Goal: Information Seeking & Learning: Learn about a topic

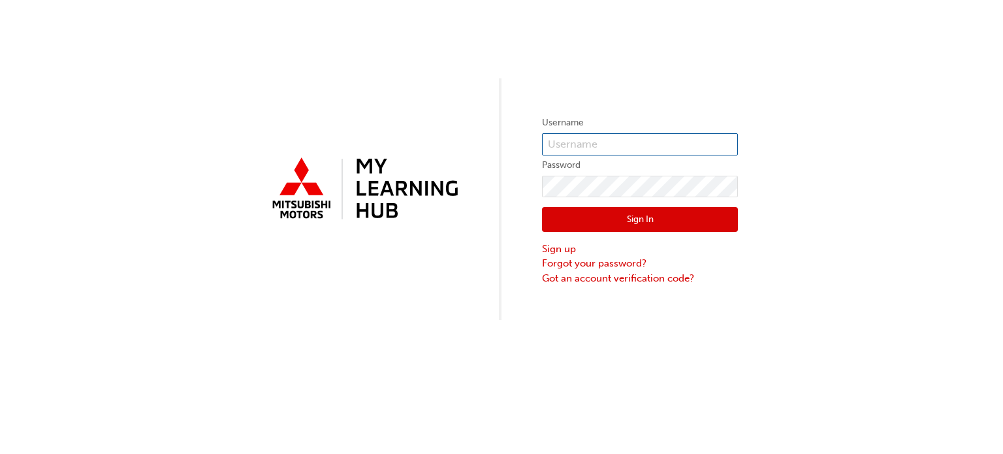
type input "0005748930"
click at [638, 212] on button "Sign In" at bounding box center [640, 219] width 196 height 25
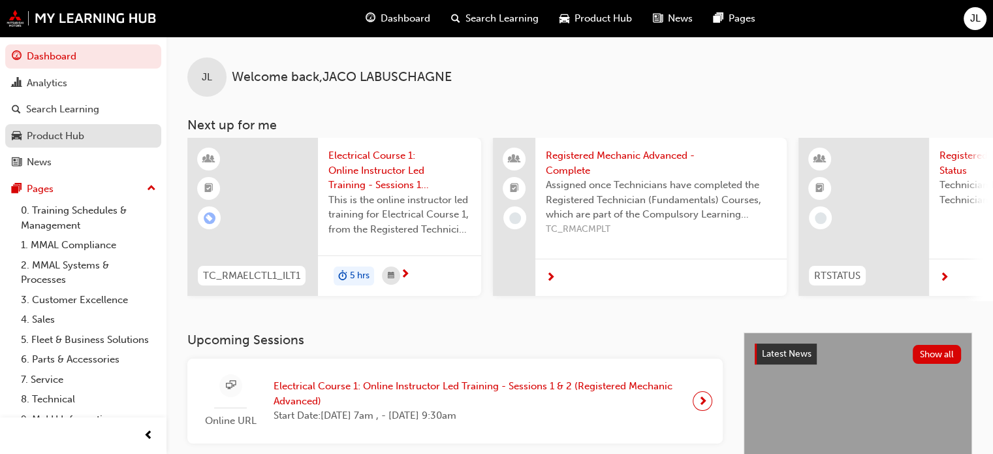
click at [54, 134] on div "Product Hub" at bounding box center [55, 136] width 57 height 15
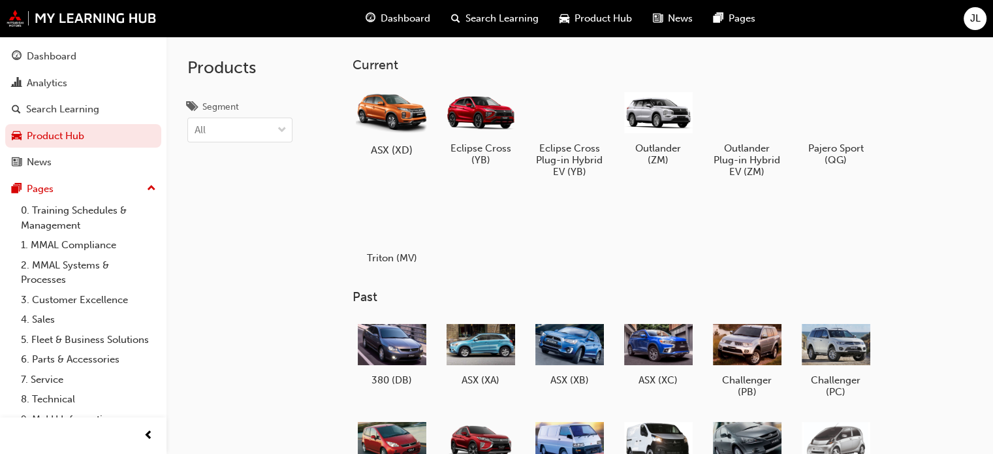
click at [383, 109] on div at bounding box center [392, 112] width 72 height 52
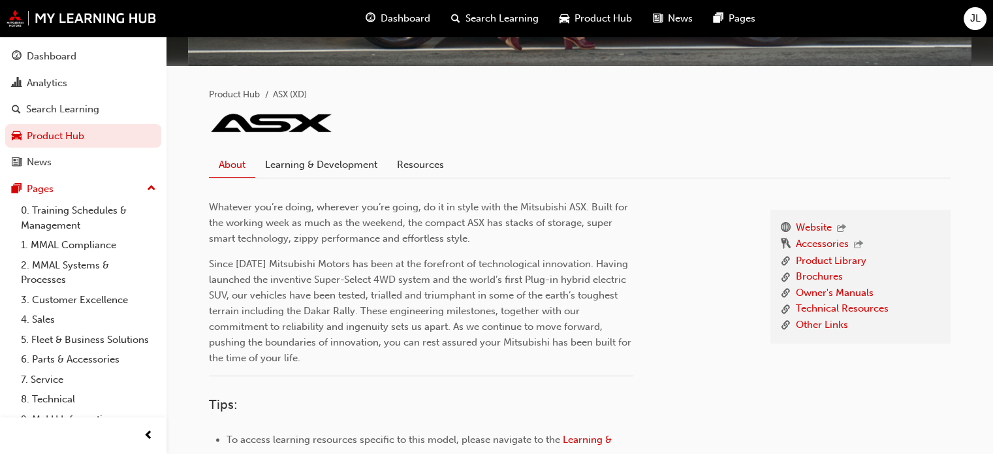
scroll to position [261, 0]
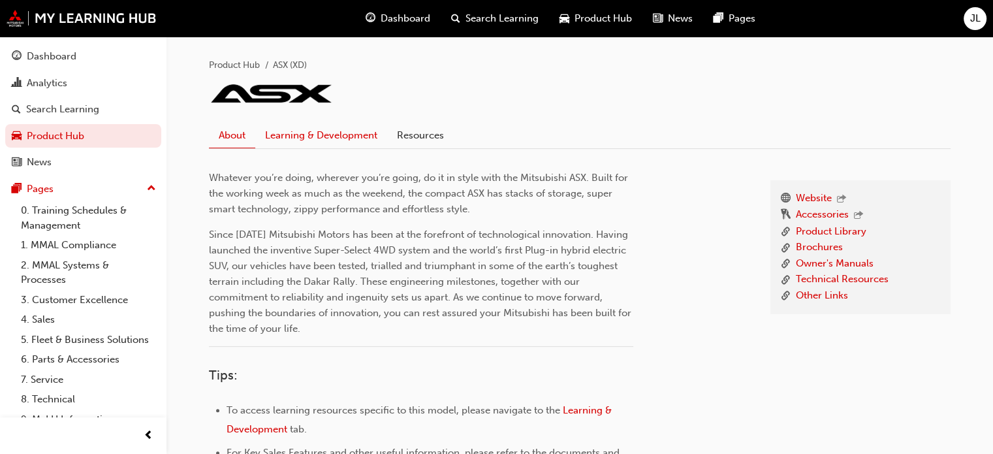
click at [329, 134] on link "Learning & Development" at bounding box center [321, 135] width 132 height 25
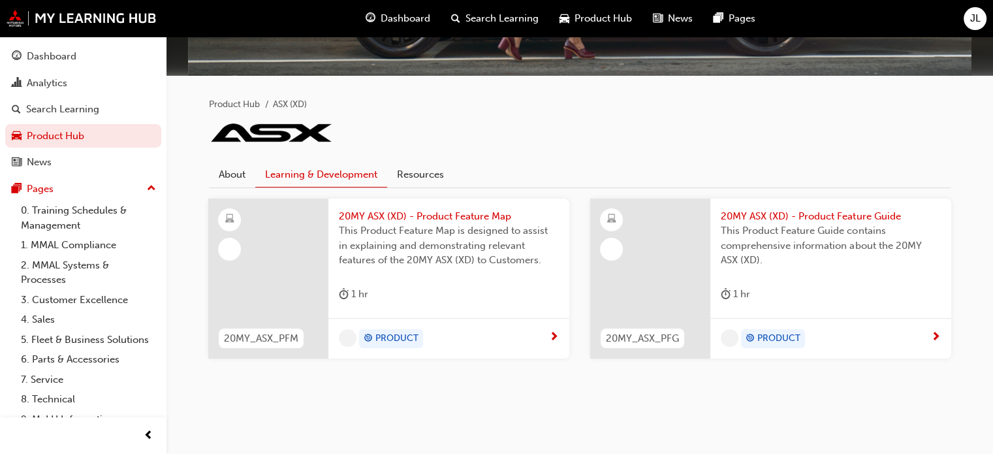
scroll to position [221, 0]
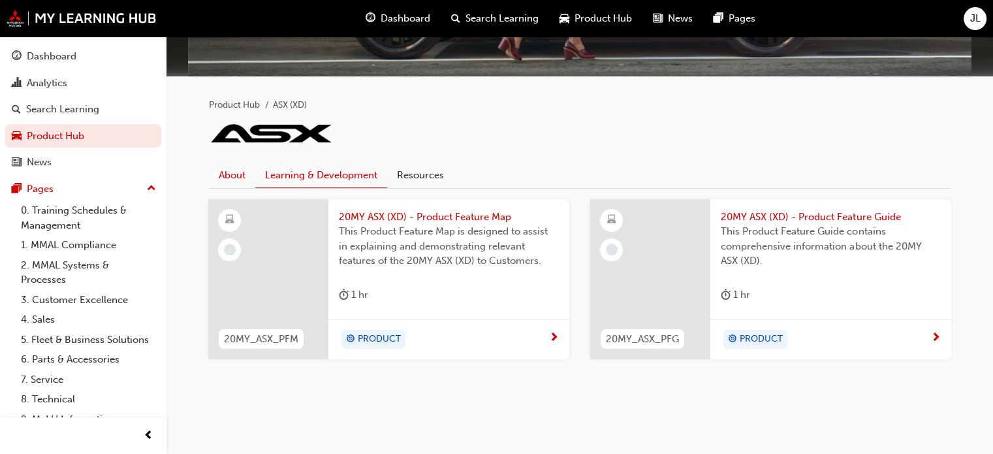
click at [230, 177] on link "About" at bounding box center [232, 175] width 46 height 25
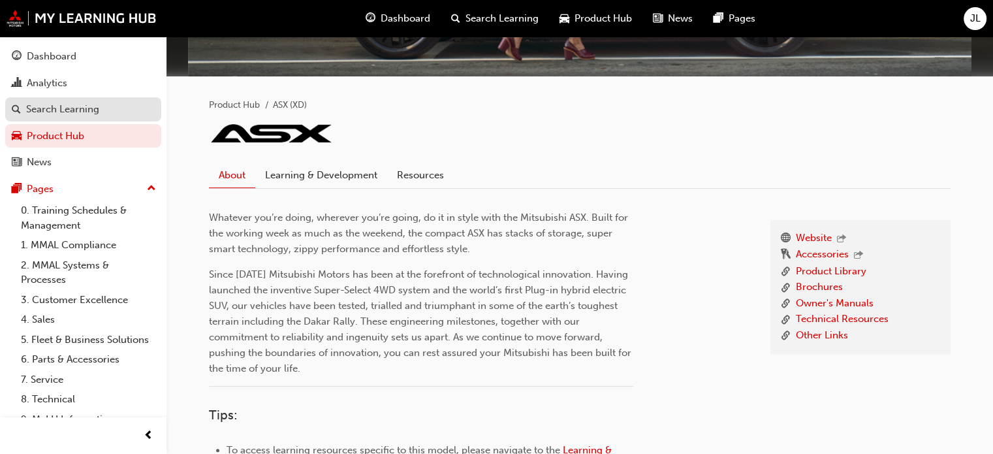
click at [65, 112] on div "Search Learning" at bounding box center [62, 109] width 73 height 15
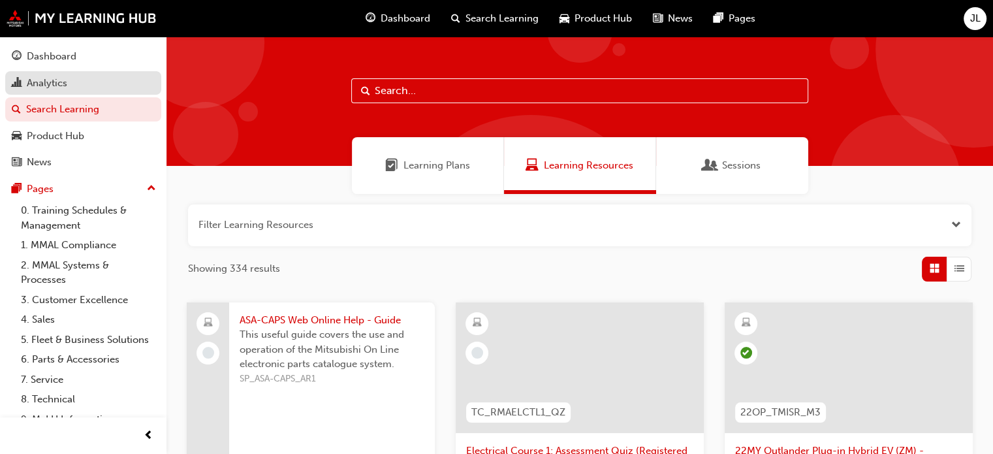
click at [60, 91] on div "Analytics" at bounding box center [83, 83] width 143 height 16
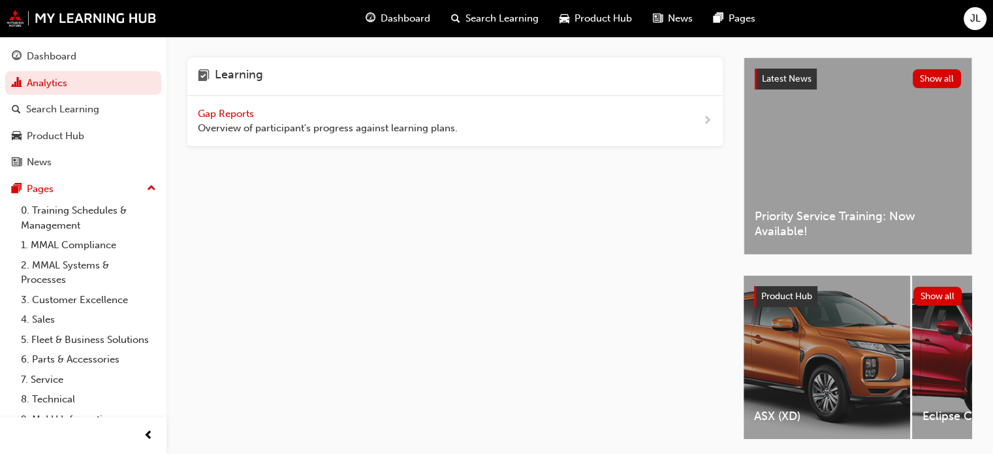
click at [257, 121] on span "Overview of participant's progress against learning plans." at bounding box center [328, 128] width 260 height 15
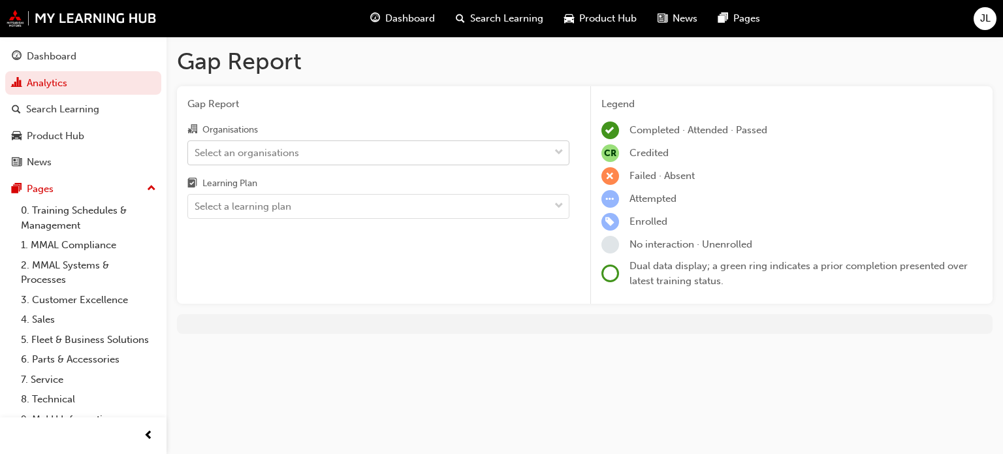
click at [311, 151] on div "Select an organisations" at bounding box center [368, 152] width 361 height 23
click at [196, 151] on input "Organisations Select an organisations" at bounding box center [195, 151] width 1 height 11
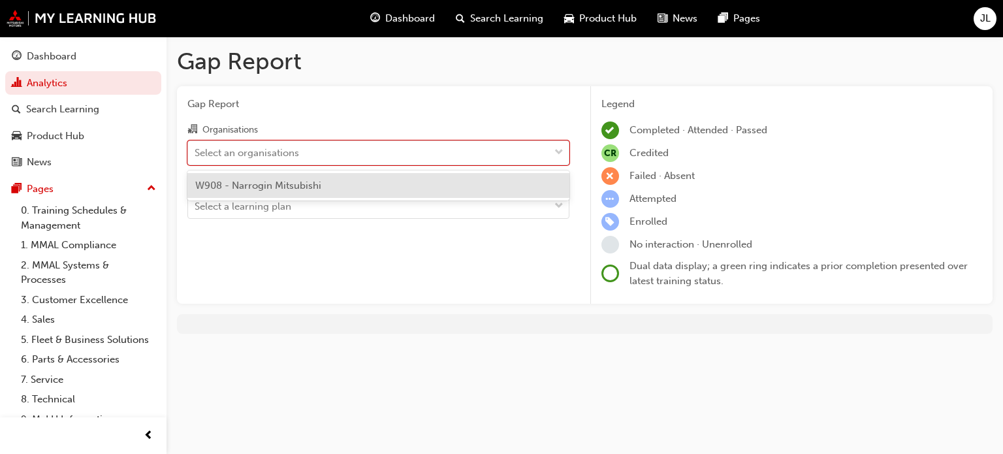
click at [305, 188] on span "W908 - Narrogin Mitsubishi" at bounding box center [258, 186] width 126 height 12
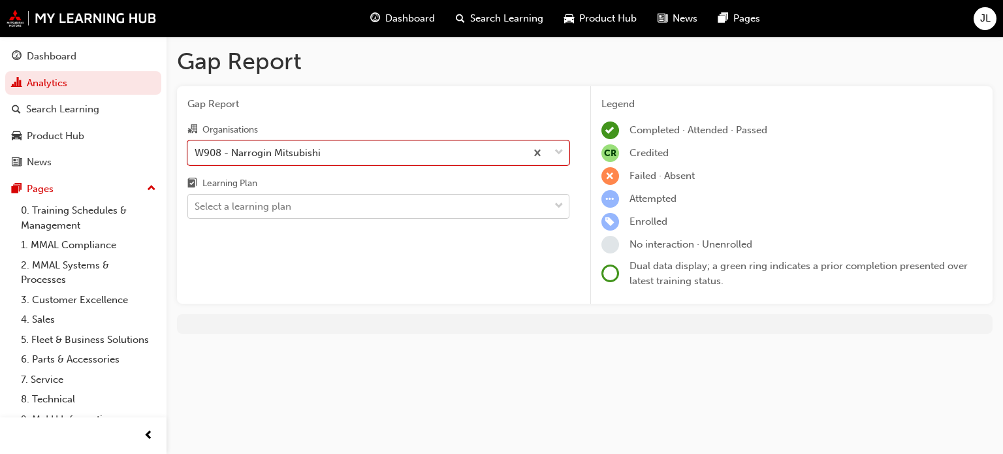
click at [317, 197] on div "Select a learning plan" at bounding box center [368, 206] width 361 height 23
click at [196, 200] on input "Learning Plan Select a learning plan" at bounding box center [195, 205] width 1 height 11
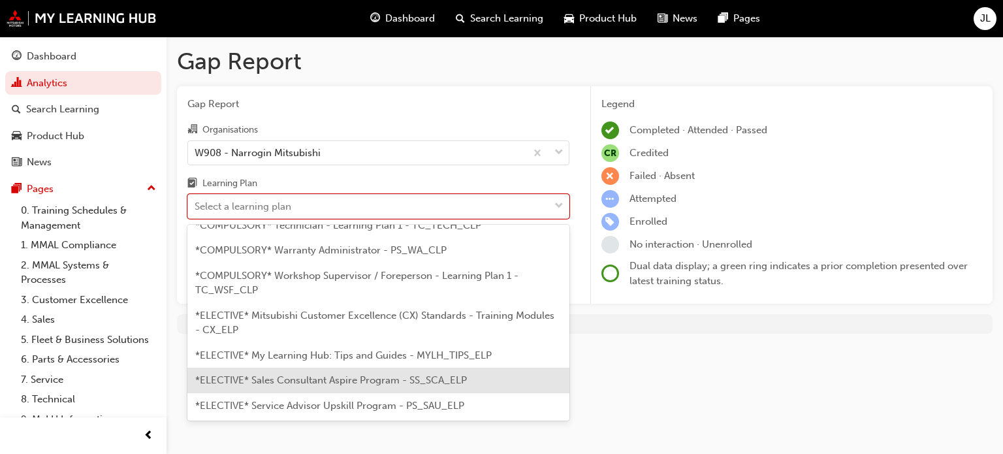
scroll to position [516, 0]
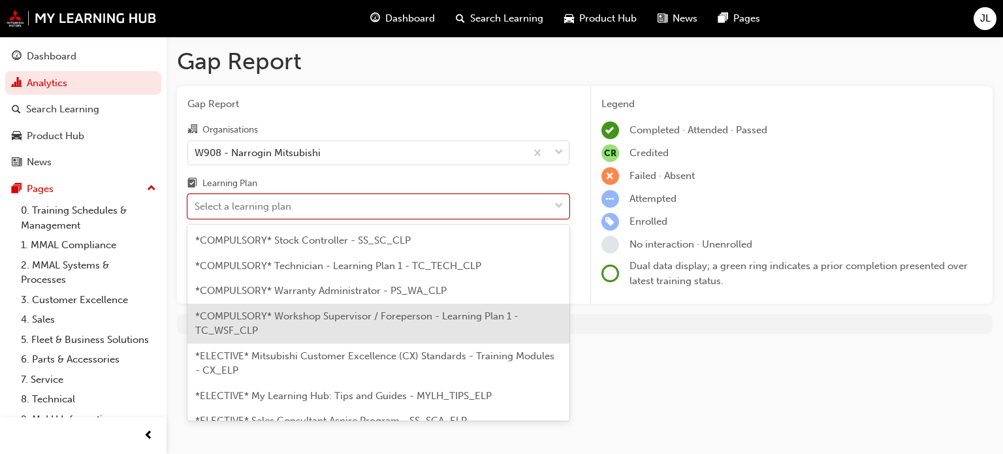
click at [317, 309] on div "*COMPULSORY* Workshop Supervisor / Foreperson - Learning Plan 1 - TC_WSF_CLP" at bounding box center [378, 324] width 382 height 40
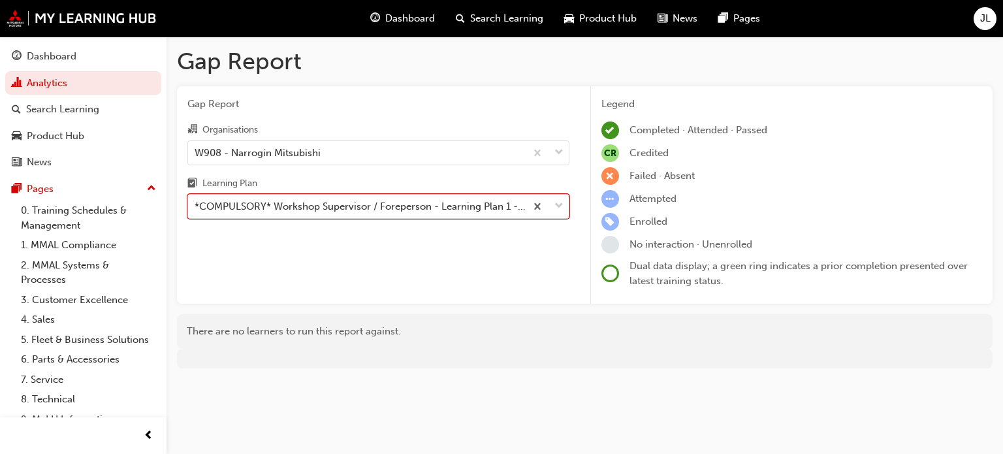
click at [366, 203] on div "*COMPULSORY* Workshop Supervisor / Foreperson - Learning Plan 1 - TC_WSF_CLP" at bounding box center [361, 206] width 332 height 15
click at [196, 203] on input "Learning Plan option *COMPULSORY* Workshop Supervisor / Foreperson - Learning P…" at bounding box center [195, 205] width 1 height 11
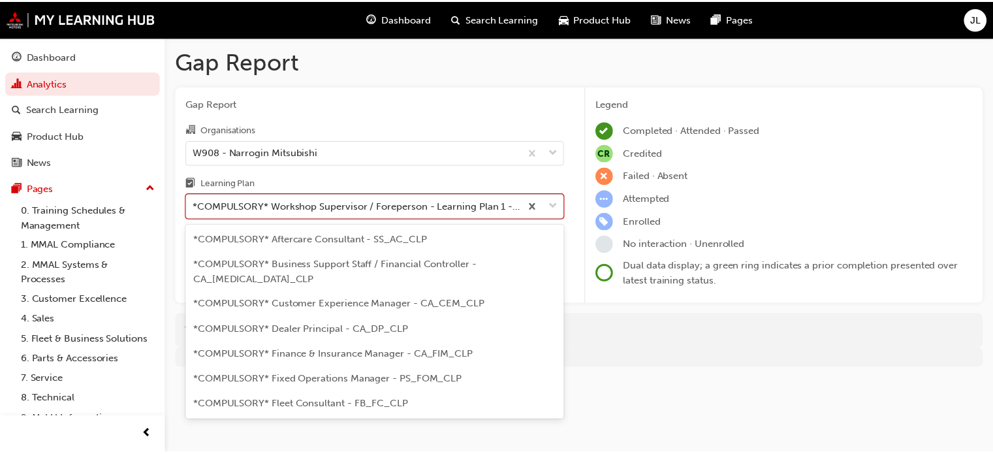
scroll to position [438, 0]
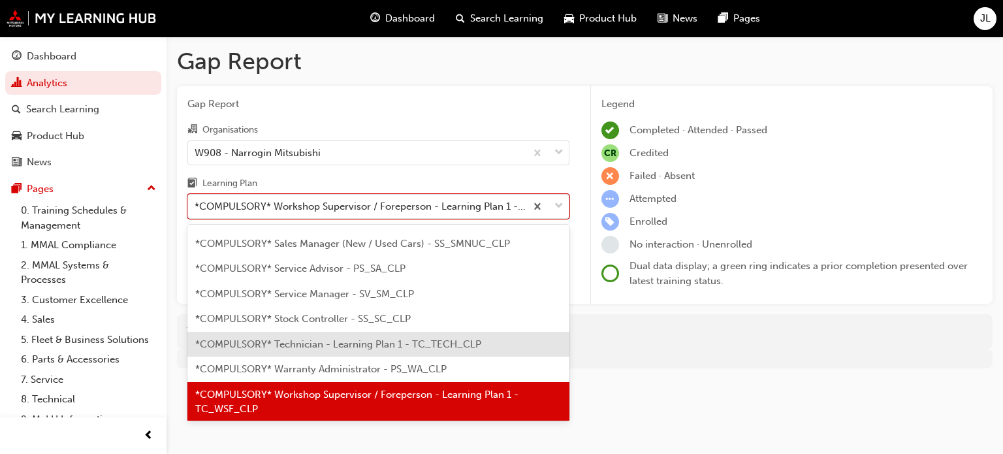
click at [347, 338] on span "*COMPULSORY* Technician - Learning Plan 1 - TC_TECH_CLP" at bounding box center [338, 344] width 286 height 12
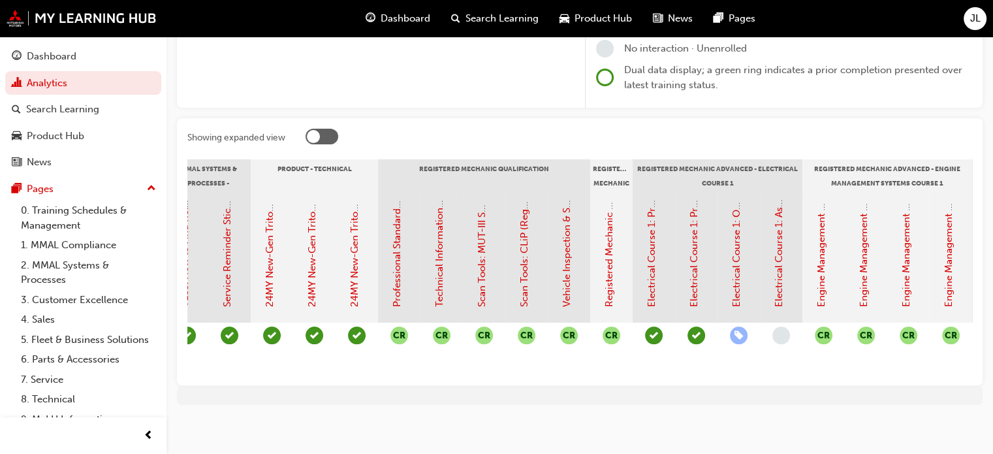
scroll to position [0, 448]
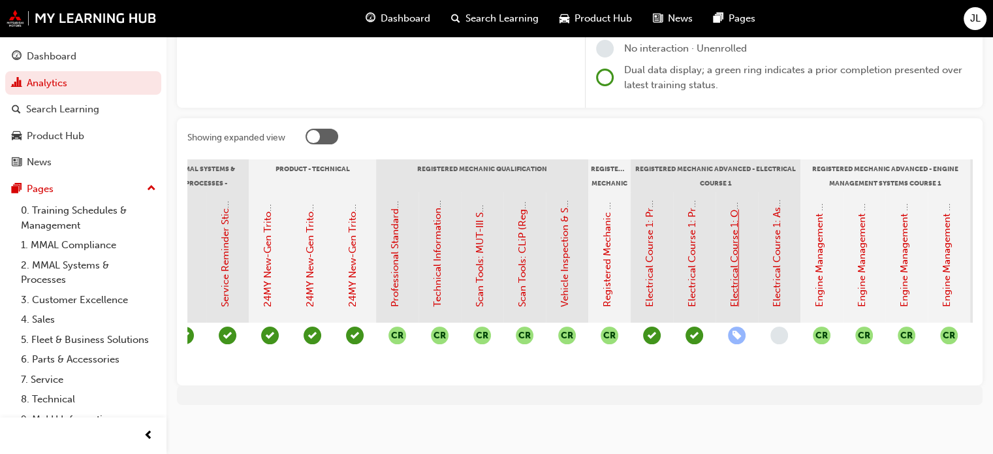
click at [735, 257] on link "Electrical Course 1: Online Instructor Led Training - Sessions 1 & 2 (Registere…" at bounding box center [735, 82] width 12 height 449
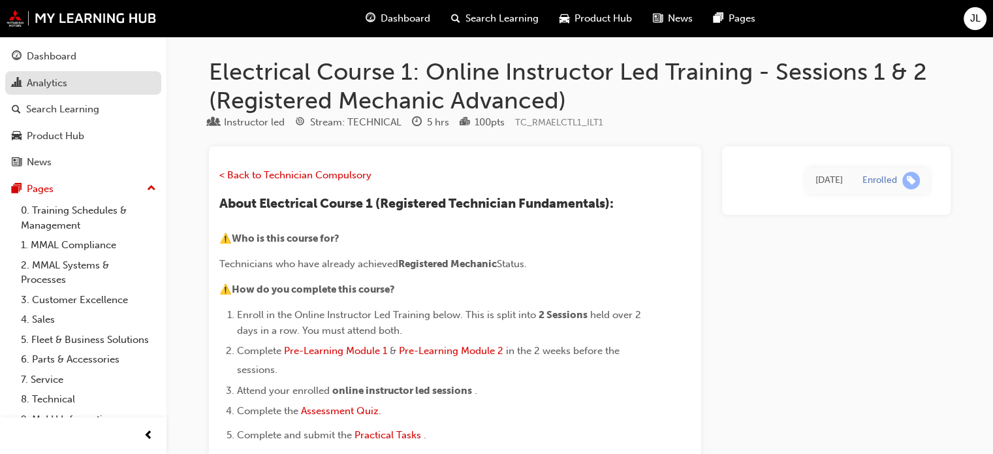
click at [42, 83] on div "Analytics" at bounding box center [47, 83] width 40 height 15
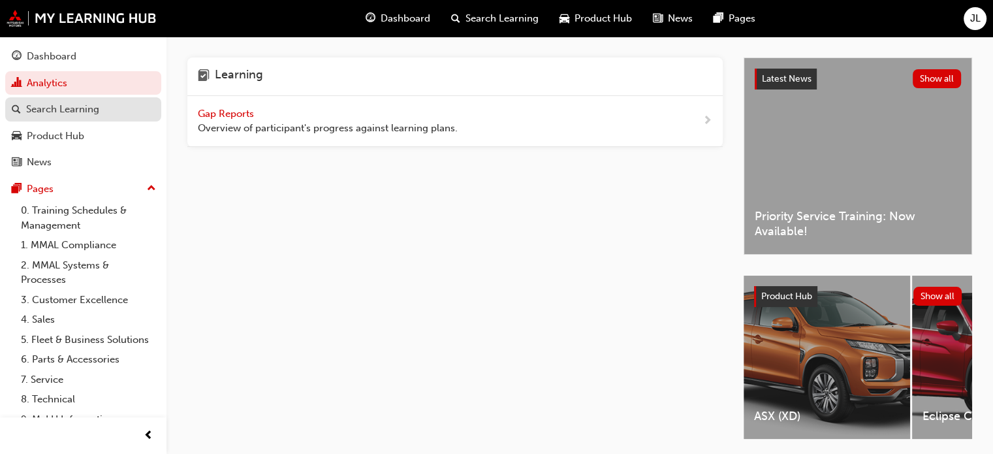
click at [46, 104] on div "Search Learning" at bounding box center [62, 109] width 73 height 15
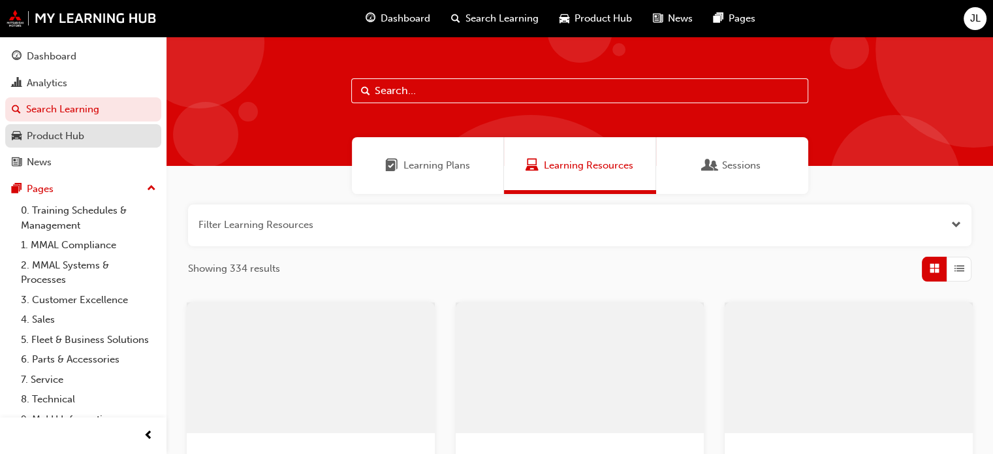
click at [44, 125] on link "Product Hub" at bounding box center [83, 136] width 156 height 24
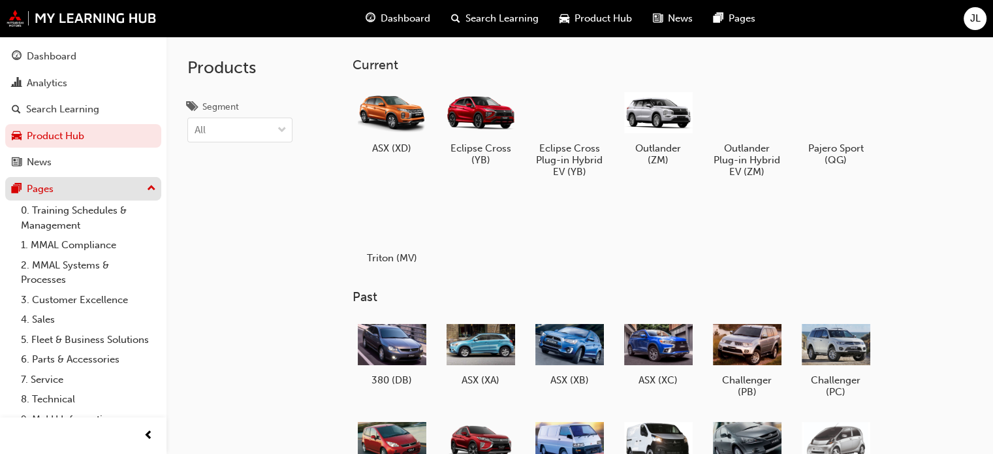
click at [42, 190] on div "Pages" at bounding box center [40, 189] width 27 height 15
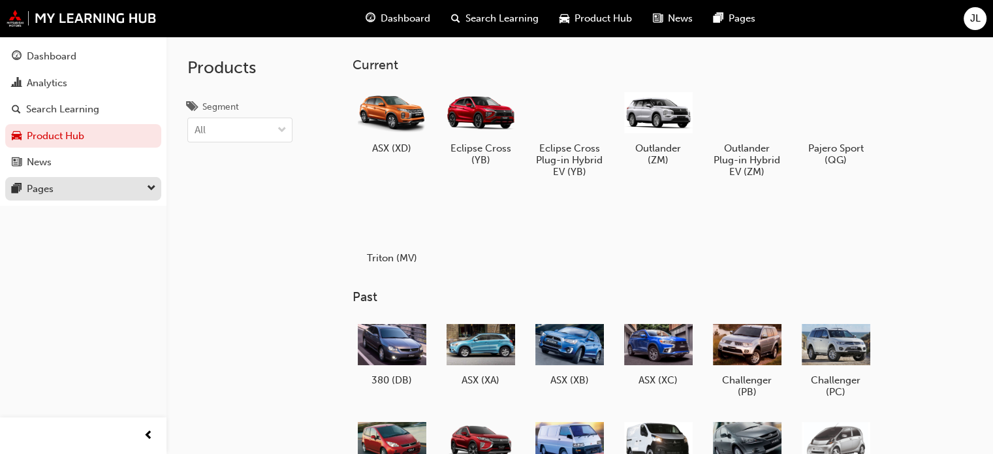
click at [71, 196] on div "Pages" at bounding box center [83, 189] width 143 height 16
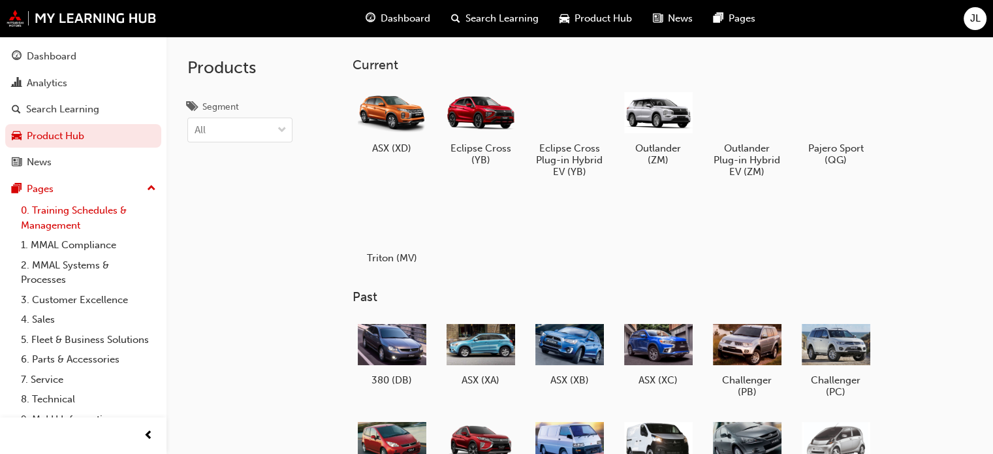
click at [50, 224] on link "0. Training Schedules & Management" at bounding box center [89, 217] width 146 height 35
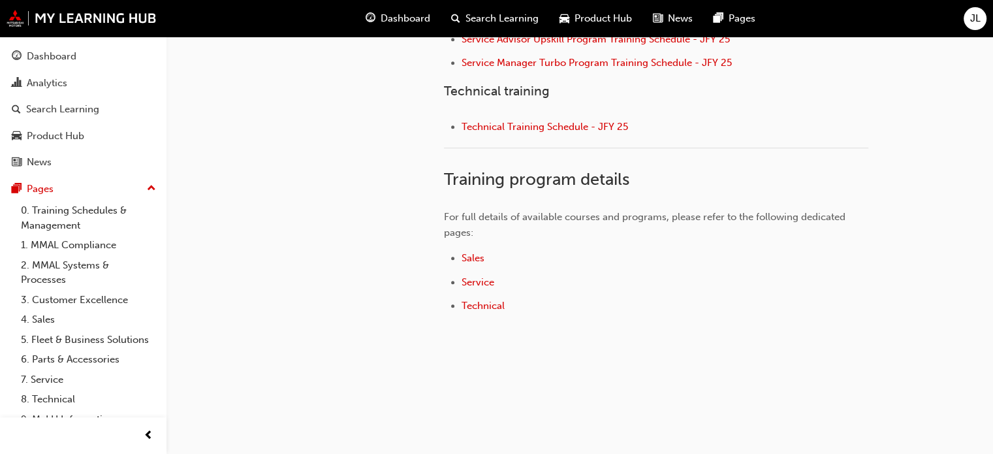
scroll to position [721, 0]
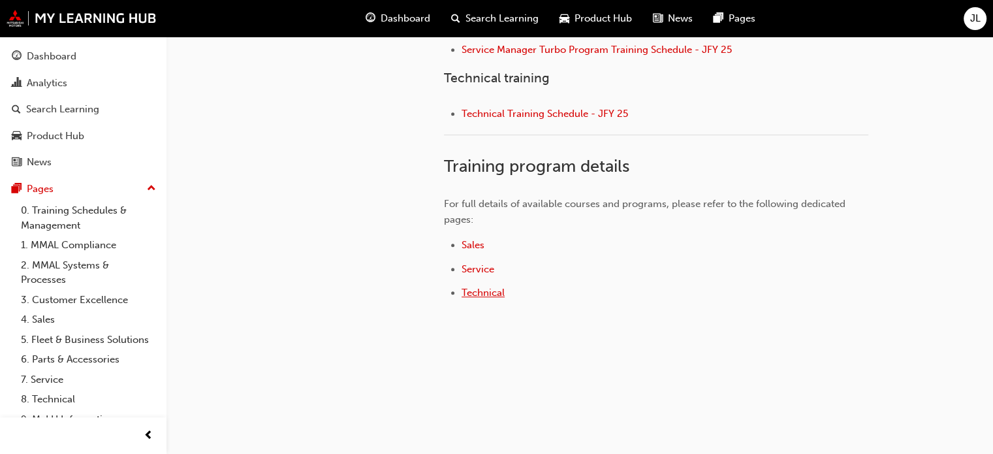
click at [486, 291] on span "Technical" at bounding box center [483, 293] width 43 height 12
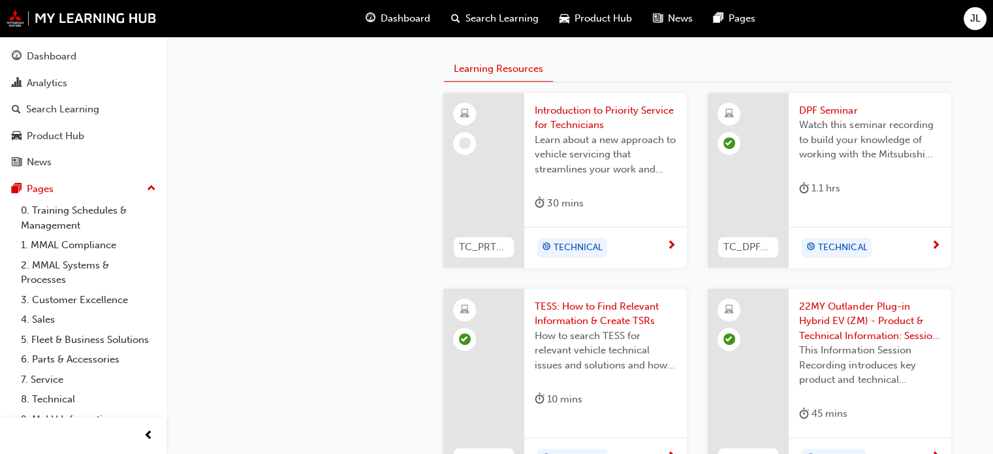
scroll to position [783, 0]
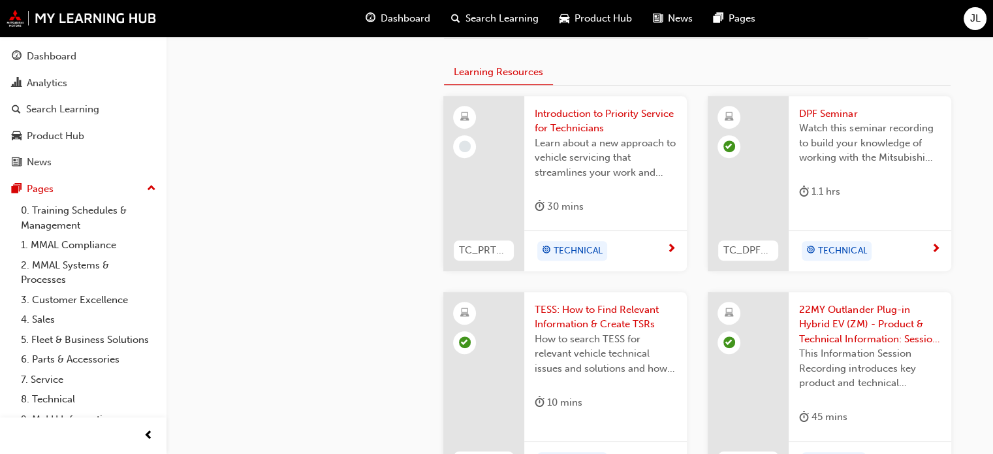
click at [551, 117] on span "Introduction to Priority Service for Technicians" at bounding box center [606, 120] width 142 height 29
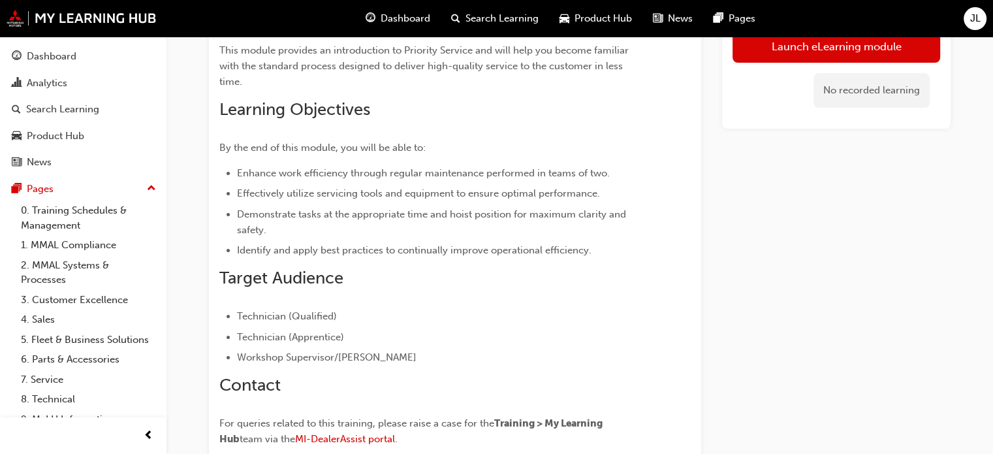
scroll to position [63, 0]
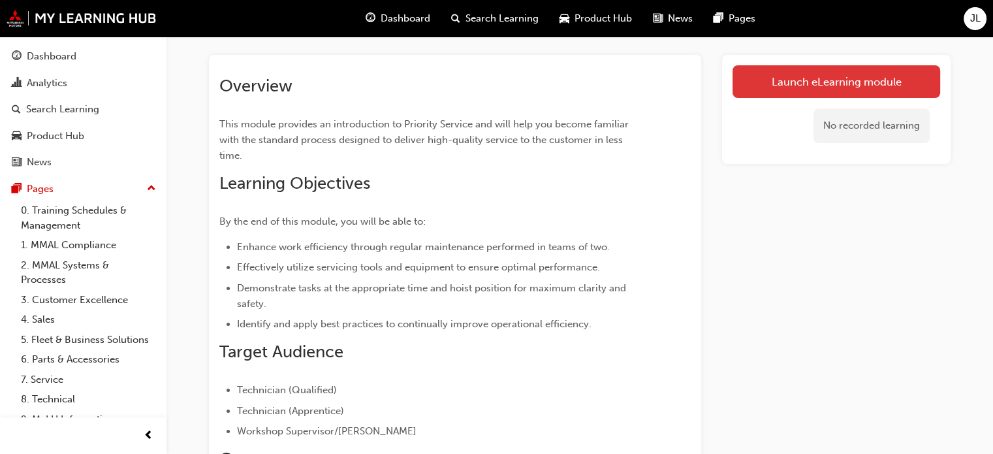
click at [815, 87] on link "Launch eLearning module" at bounding box center [837, 81] width 208 height 33
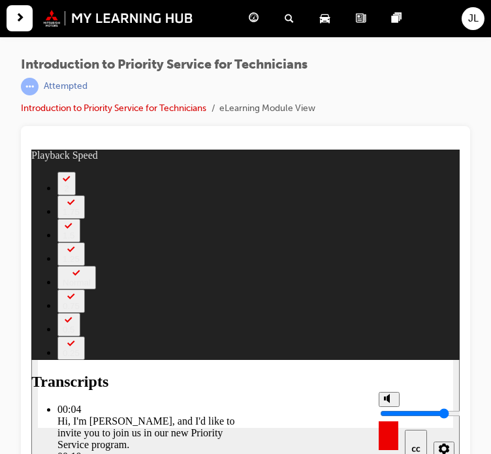
type input "22"
type input "5"
type input "22"
type input "5"
type input "22"
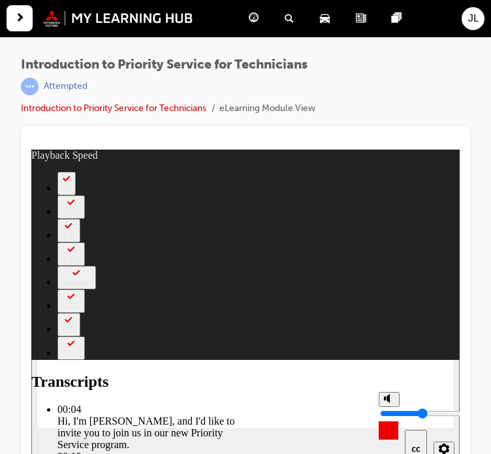
type input "4"
type input "22"
type input "4"
type input "23"
type input "4"
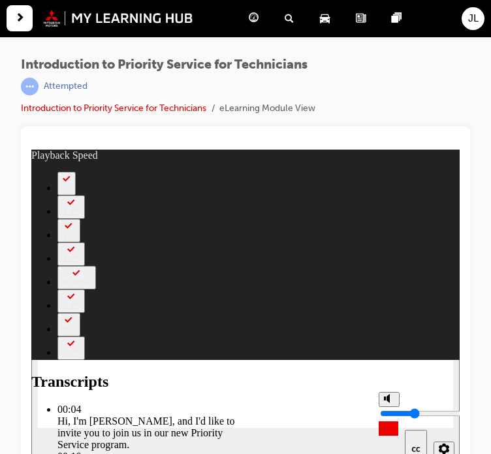
click at [388, 413] on input "volume" at bounding box center [422, 413] width 84 height 10
click at [386, 446] on div "misc controls" at bounding box center [389, 431] width 20 height 49
type input "116"
click at [387, 403] on polygon "Mute (Ctrl+Alt+M)" at bounding box center [388, 398] width 3 height 9
type input "0"
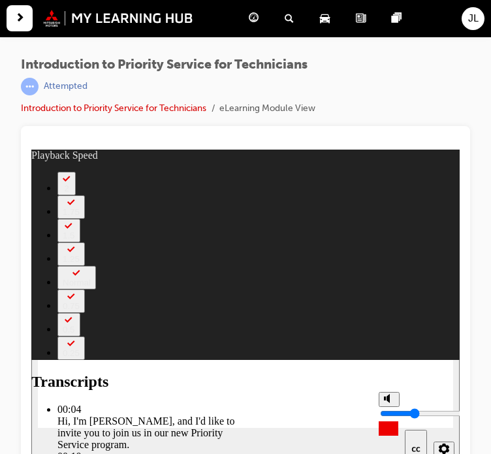
type input "116"
type input "0"
type input "119"
type input "4"
type input "119"
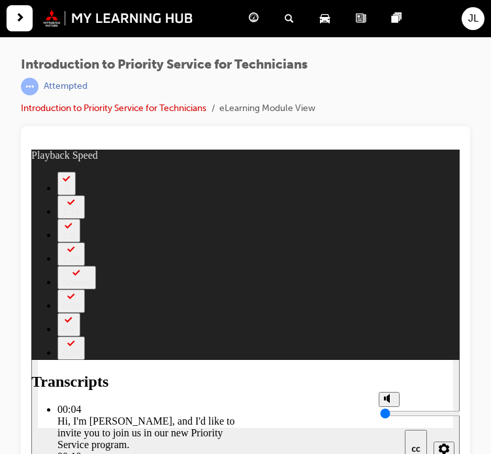
type input "4"
type input "120"
type input "4"
click at [388, 415] on input "volume" at bounding box center [422, 413] width 84 height 10
type input "124"
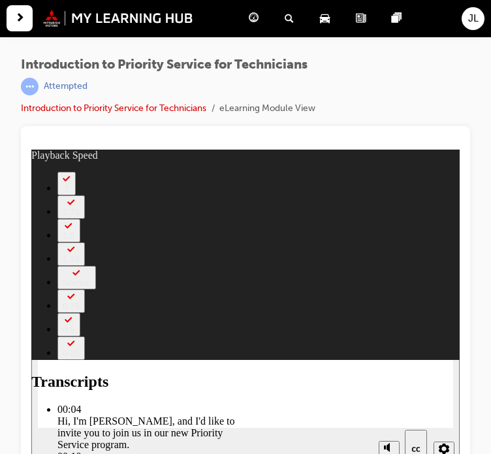
type input "127"
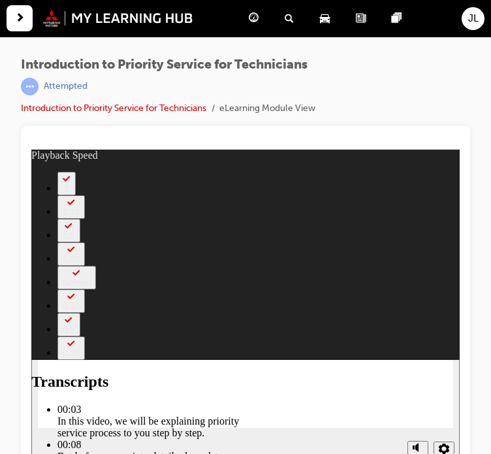
type input "118"
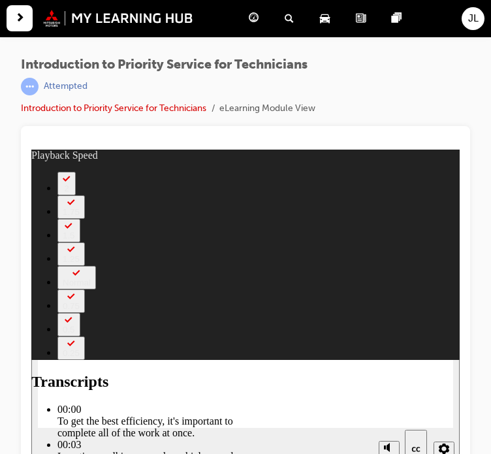
type input "219"
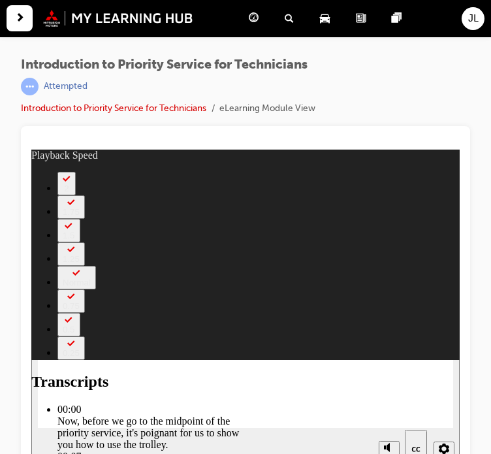
type input "67"
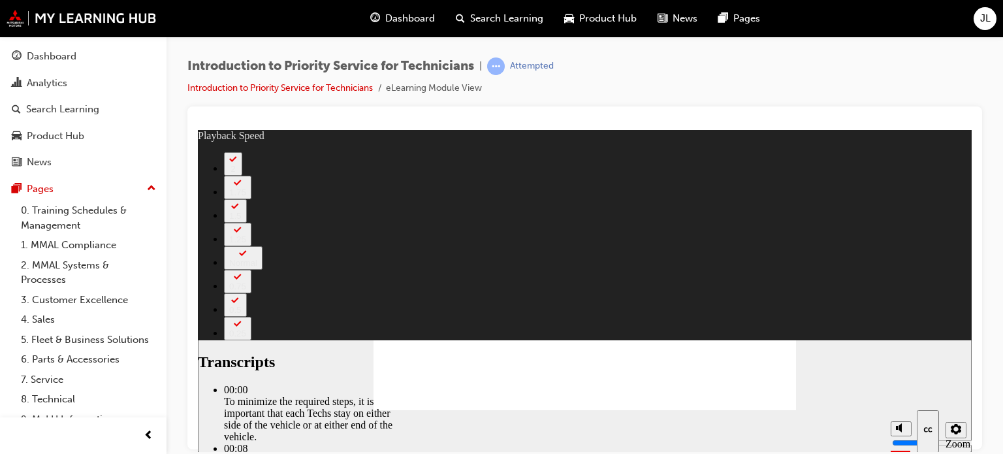
click at [653, 441] on section "Playback Speed 2 1.75" at bounding box center [585, 430] width 774 height 42
type input "308"
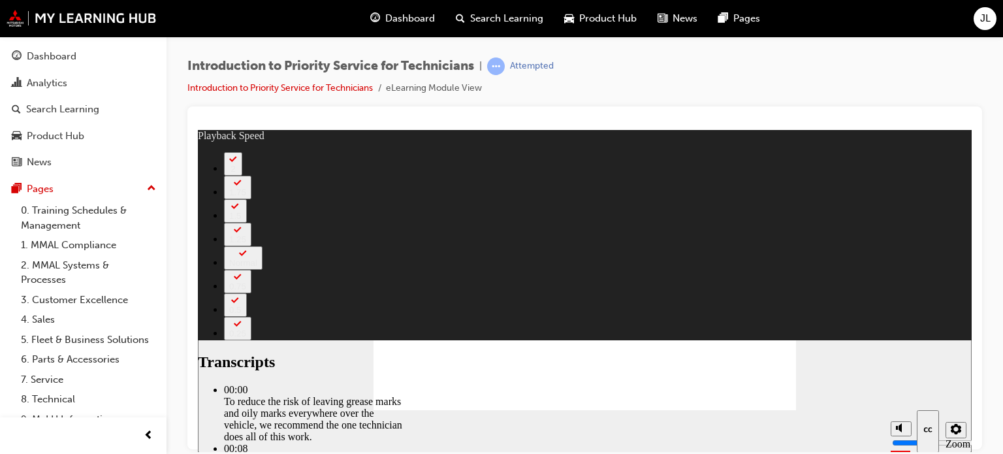
type input "511"
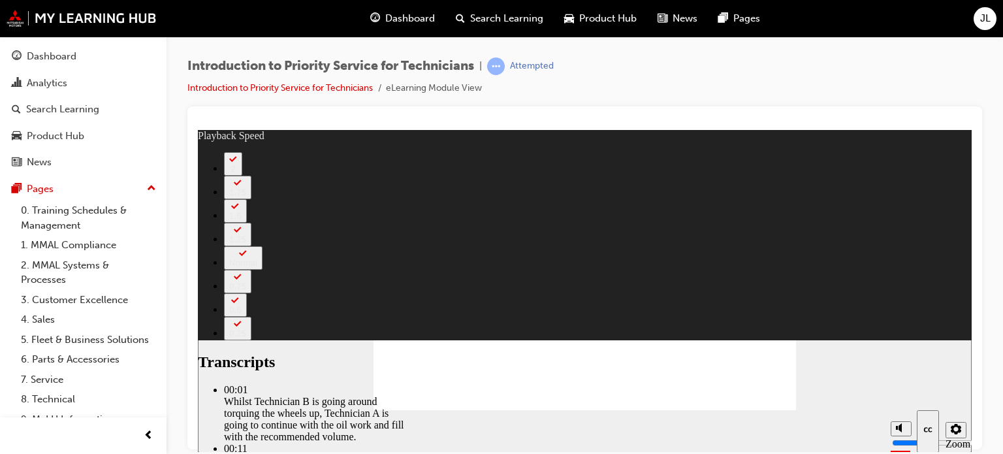
type input "246"
type input "406"
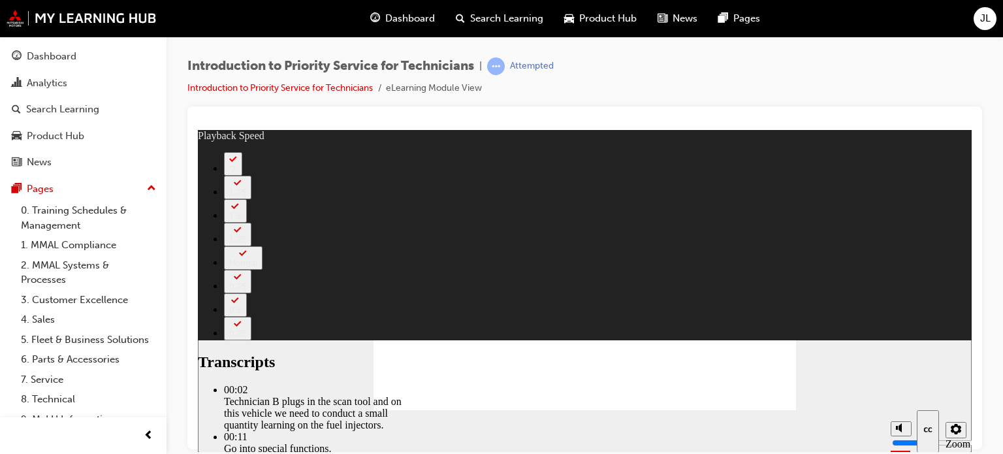
type input "37"
type input "44"
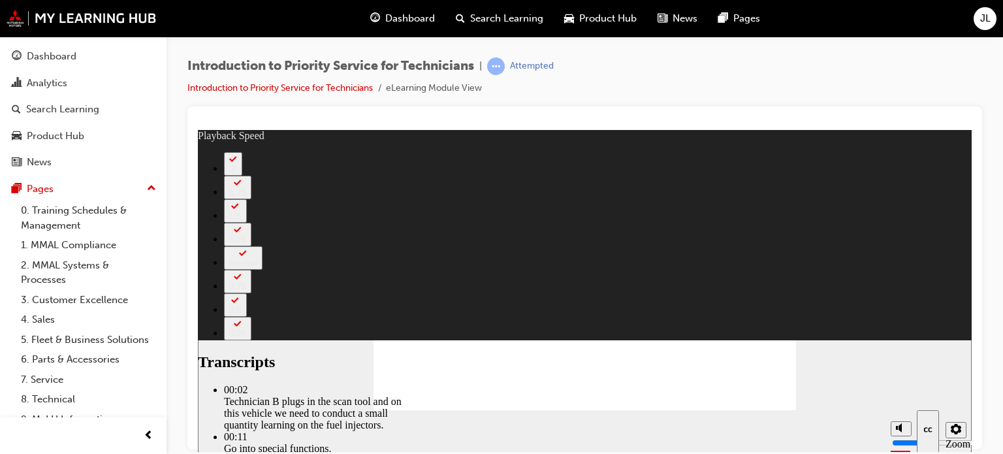
type input "44"
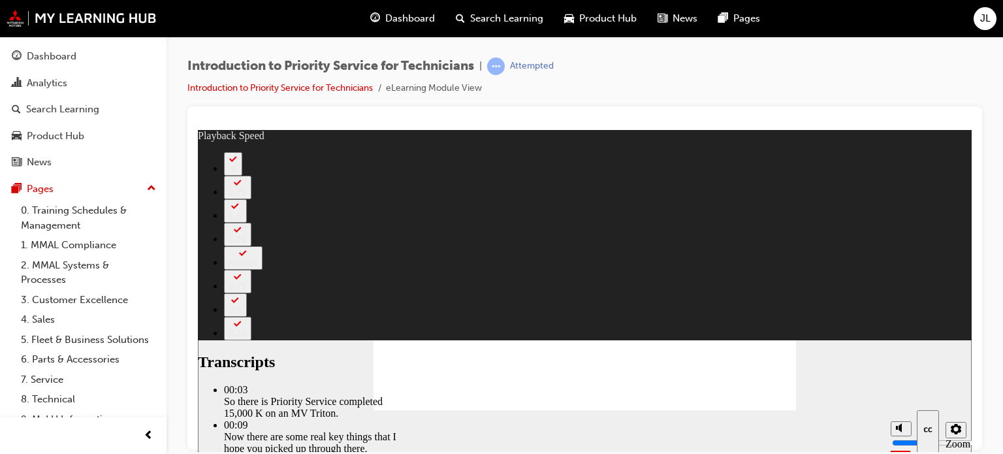
type input "125"
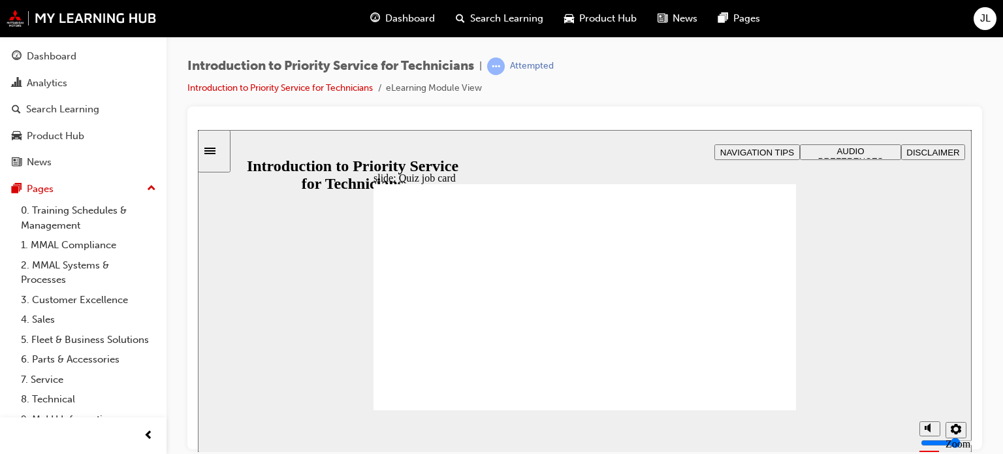
radio input "true"
radio input "false"
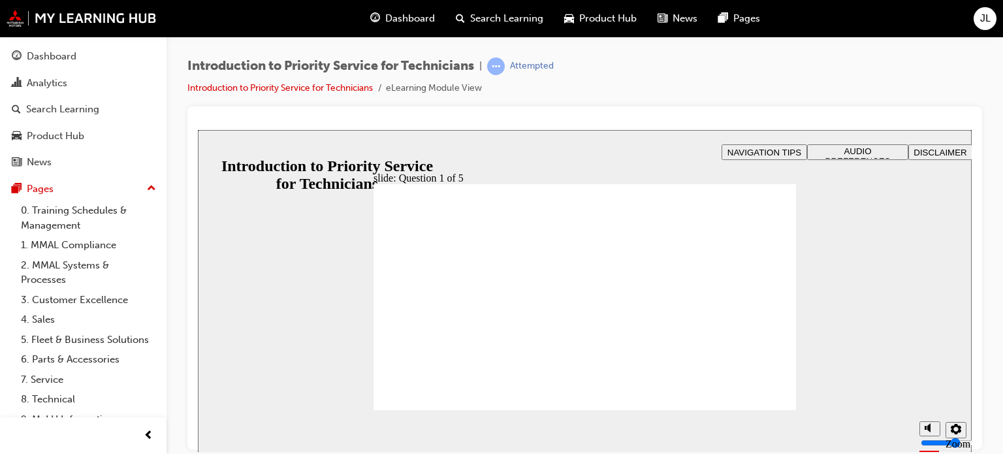
radio input "true"
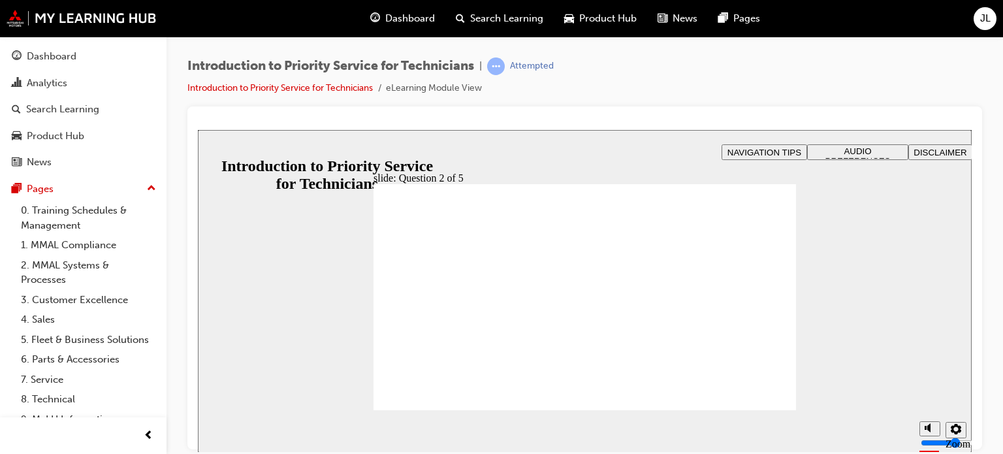
checkbox input "true"
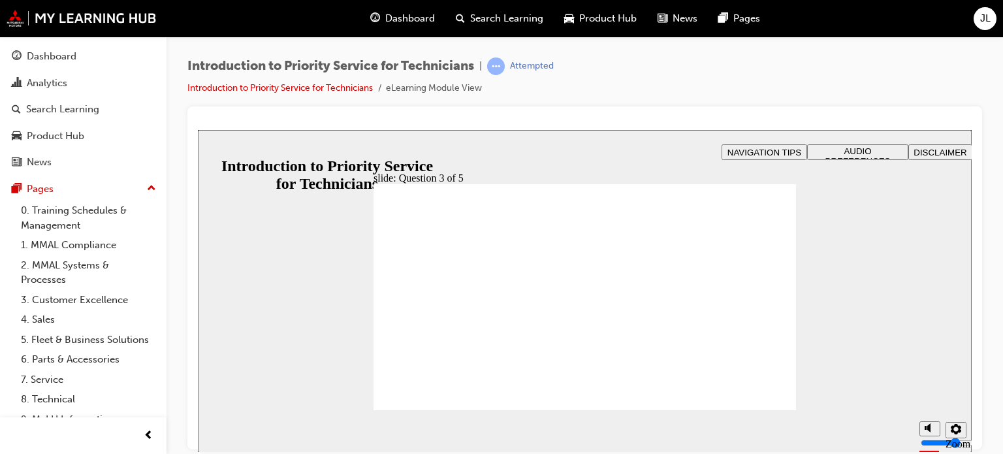
checkbox input "true"
drag, startPoint x: 492, startPoint y: 318, endPoint x: 431, endPoint y: 291, distance: 66.6
drag, startPoint x: 580, startPoint y: 349, endPoint x: 511, endPoint y: 308, distance: 79.9
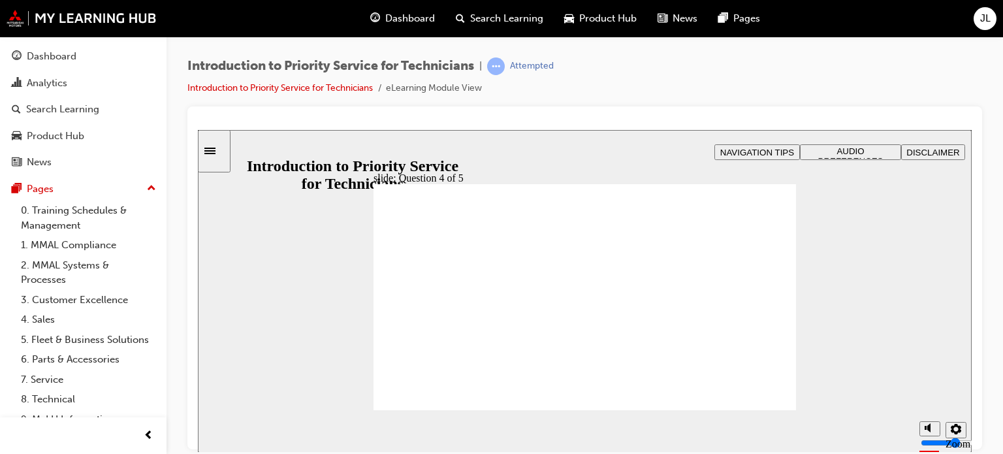
drag, startPoint x: 671, startPoint y: 347, endPoint x: 584, endPoint y: 296, distance: 100.1
drag, startPoint x: 431, startPoint y: 349, endPoint x: 690, endPoint y: 301, distance: 263.5
checkbox input "true"
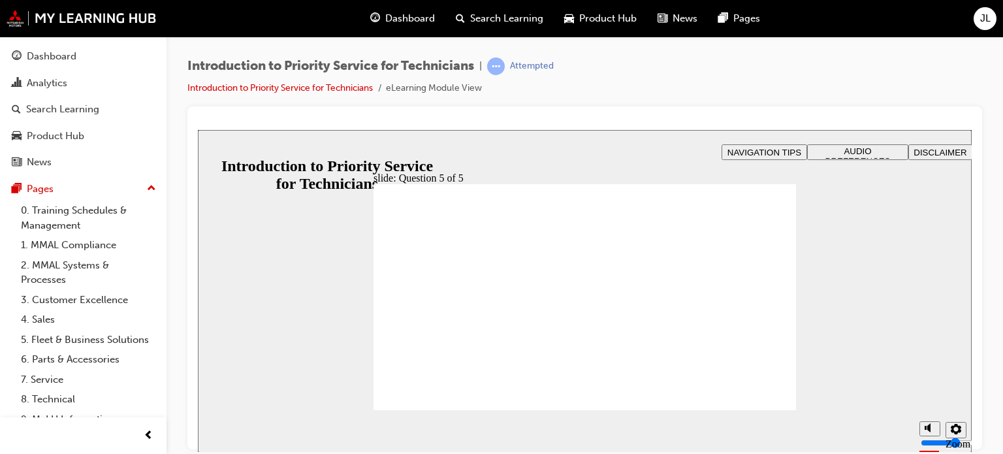
checkbox input "true"
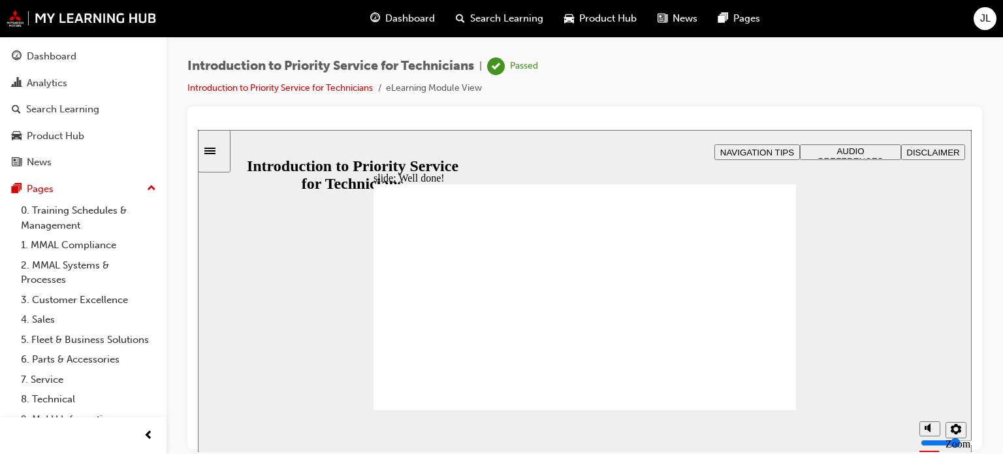
click at [55, 59] on div "Dashboard" at bounding box center [52, 56] width 50 height 15
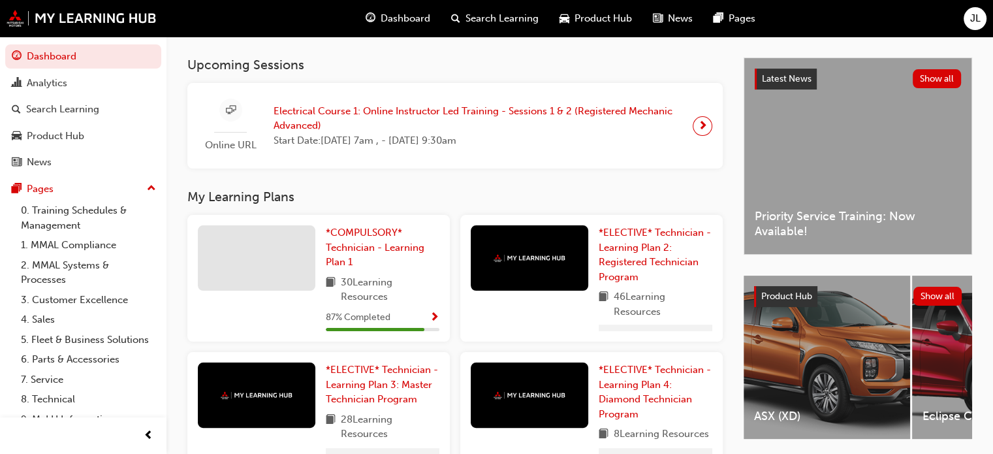
scroll to position [261, 0]
